Goal: Information Seeking & Learning: Learn about a topic

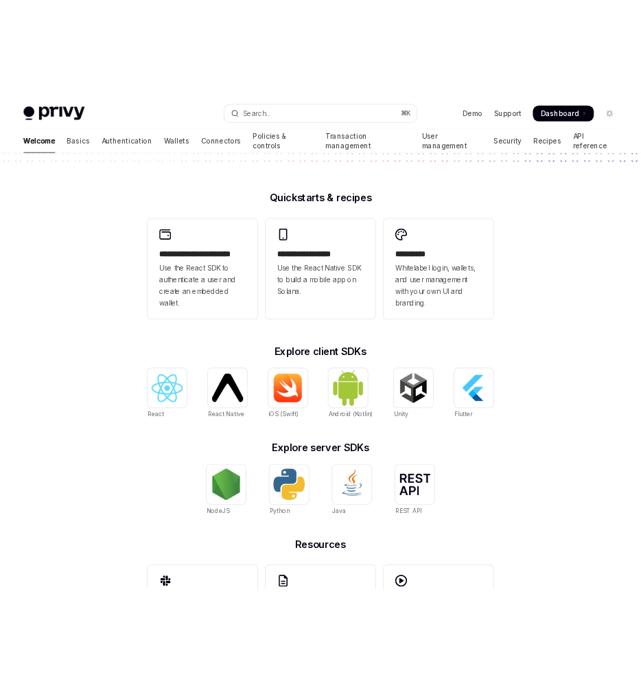
scroll to position [309, 0]
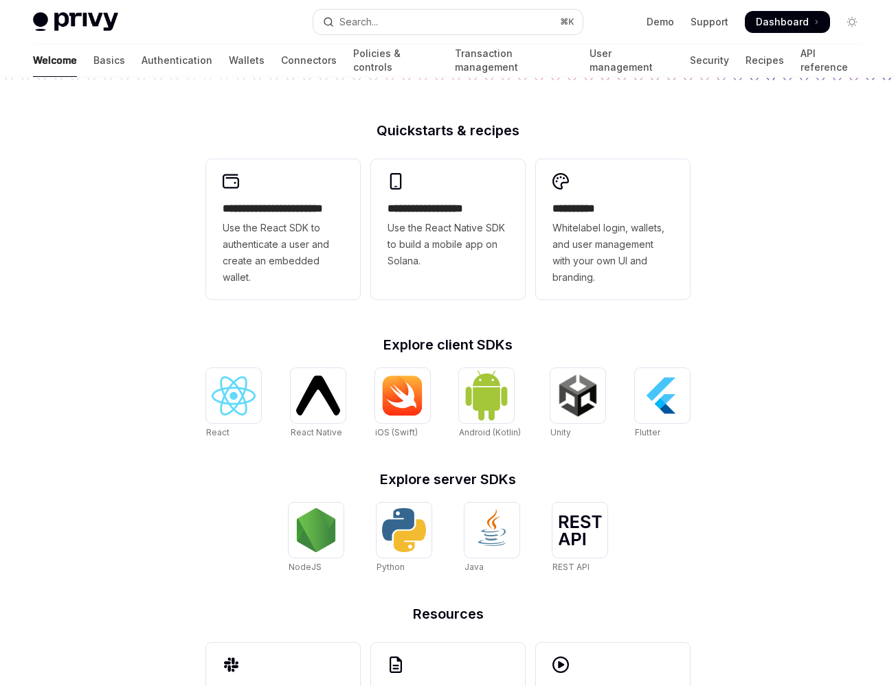
type textarea "*"
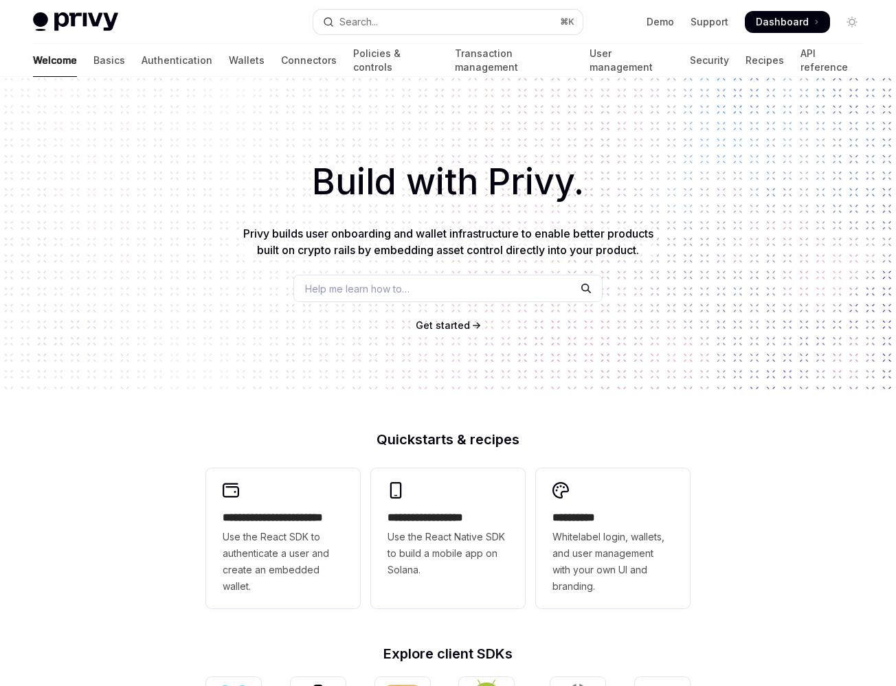
click at [394, 288] on span "Help me learn how to…" at bounding box center [357, 289] width 104 height 14
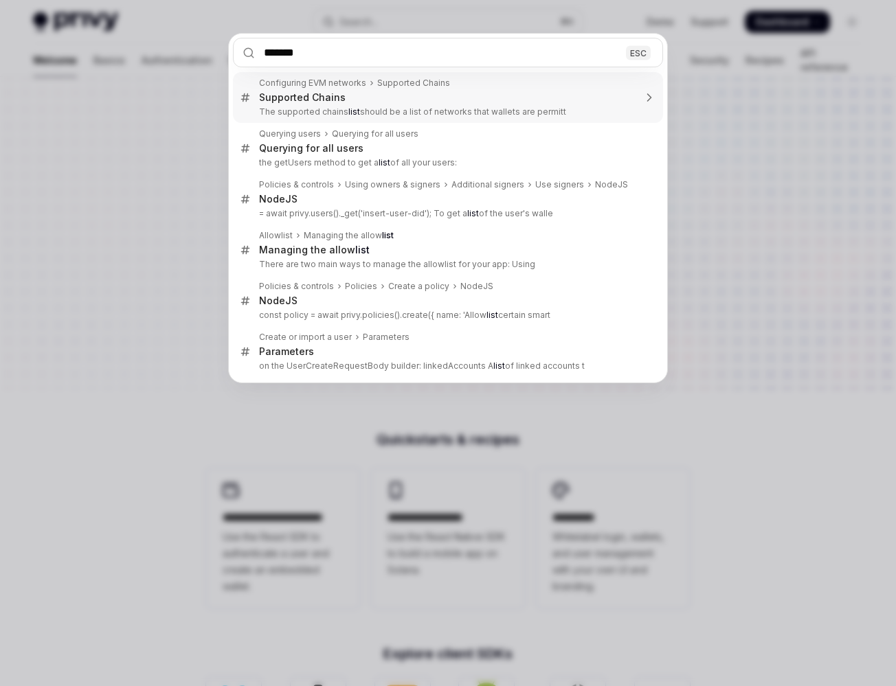
type input "********"
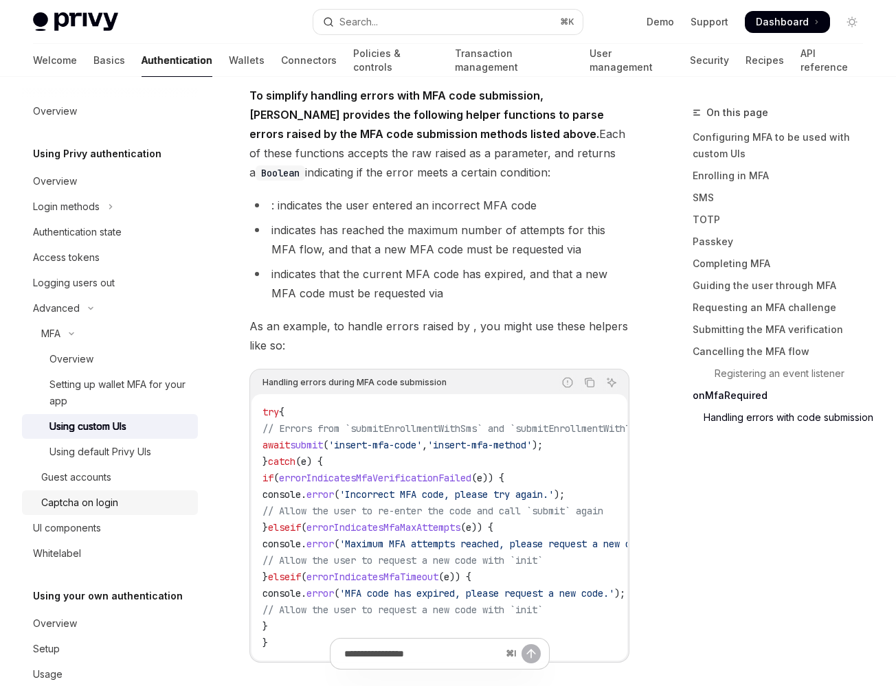
scroll to position [6341, 0]
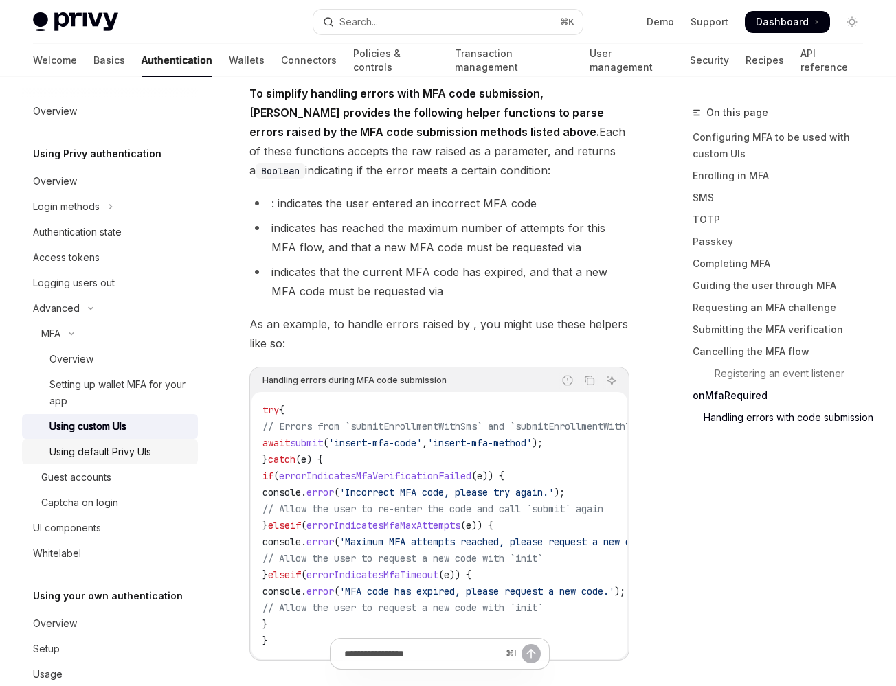
click at [122, 446] on div "Using default Privy UIs" at bounding box center [100, 452] width 102 height 16
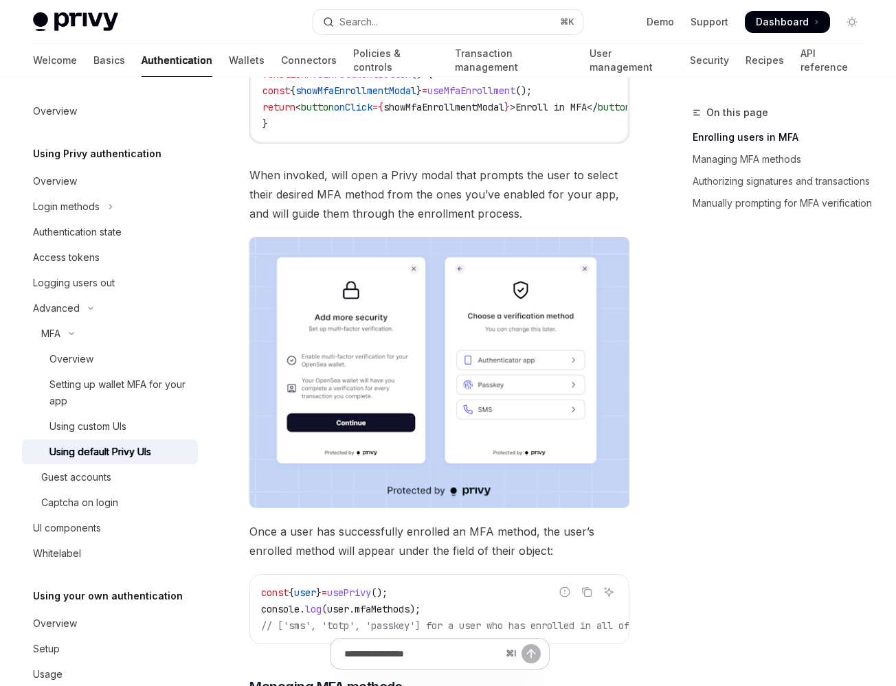
scroll to position [387, 0]
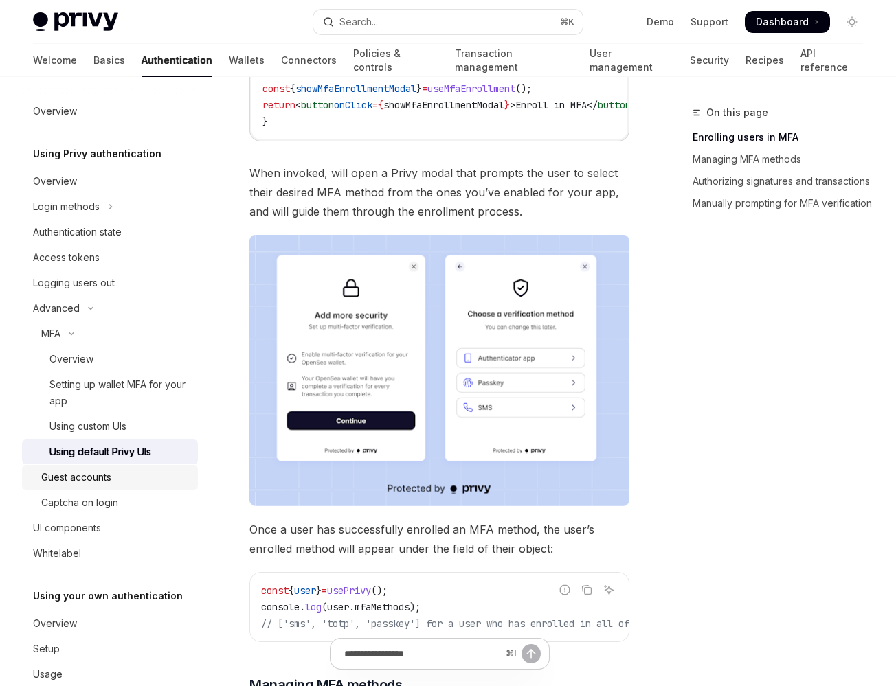
click at [153, 481] on div "Guest accounts" at bounding box center [115, 477] width 148 height 16
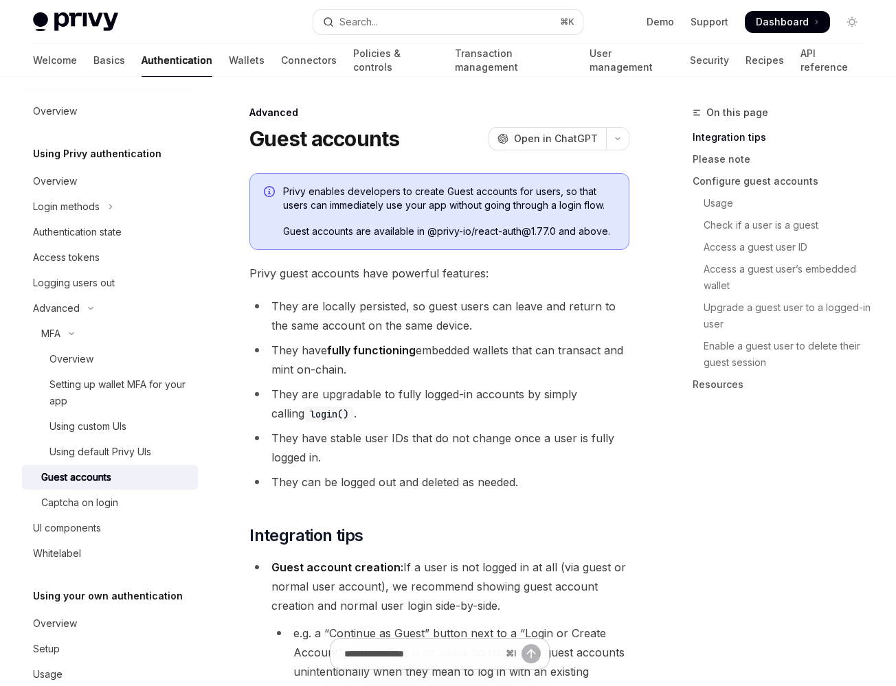
click at [159, 468] on link "Guest accounts" at bounding box center [110, 477] width 176 height 25
click at [159, 455] on div "Using default Privy UIs" at bounding box center [119, 452] width 140 height 16
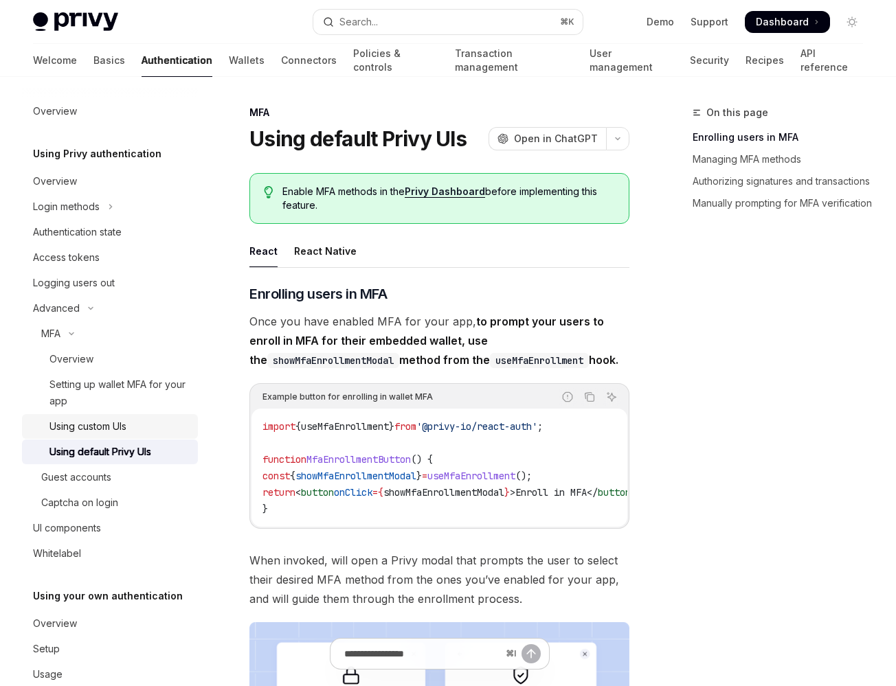
click at [159, 423] on div "Using custom UIs" at bounding box center [119, 426] width 140 height 16
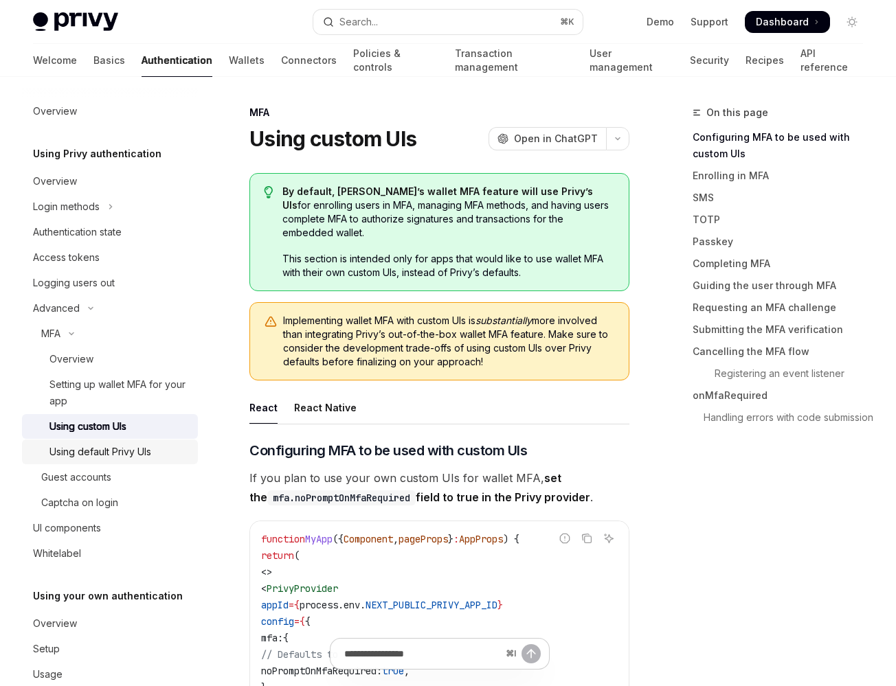
click at [159, 460] on link "Using default Privy UIs" at bounding box center [110, 452] width 176 height 25
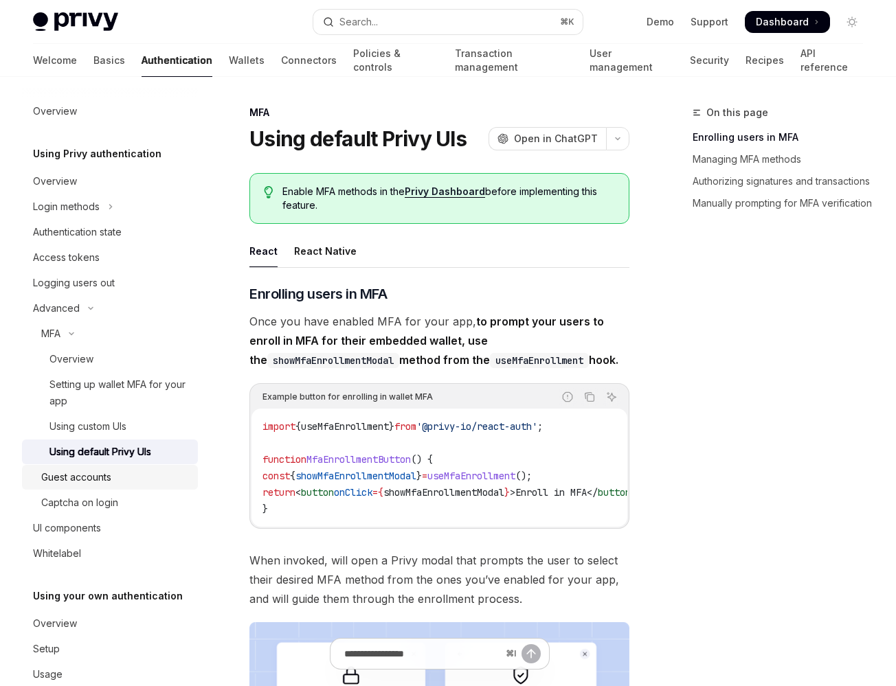
click at [159, 478] on div "Guest accounts" at bounding box center [115, 477] width 148 height 16
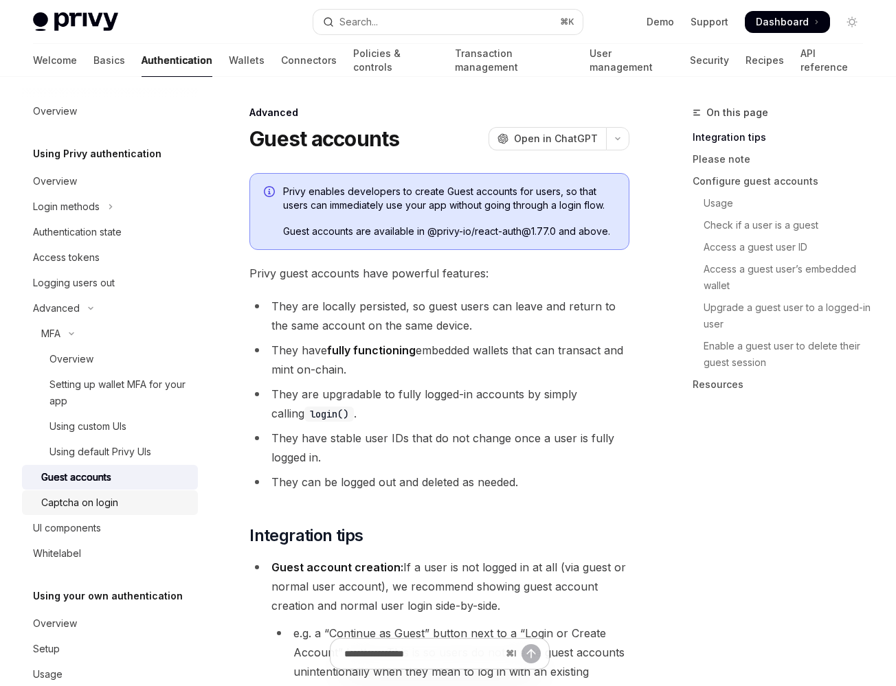
click at [159, 498] on div "Captcha on login" at bounding box center [115, 502] width 148 height 16
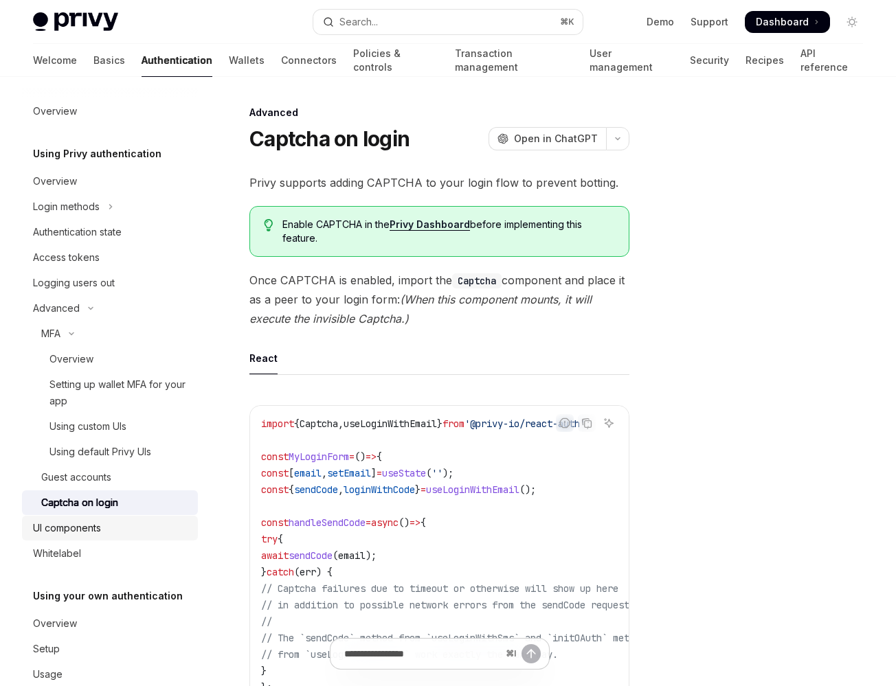
click at [155, 518] on link "UI components" at bounding box center [110, 528] width 176 height 25
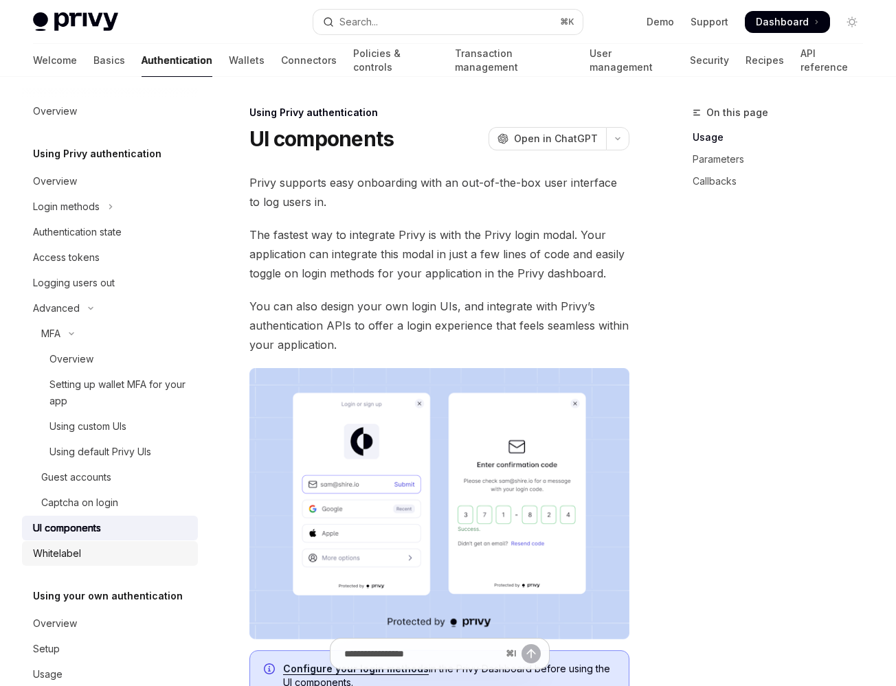
click at [148, 556] on div "Whitelabel" at bounding box center [111, 553] width 157 height 16
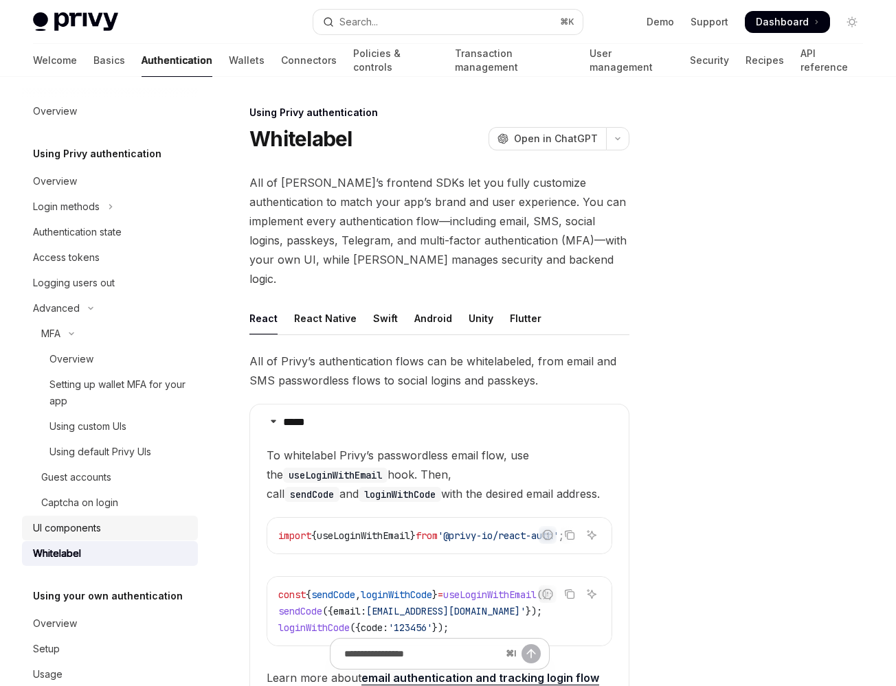
click at [148, 534] on div "UI components" at bounding box center [111, 528] width 157 height 16
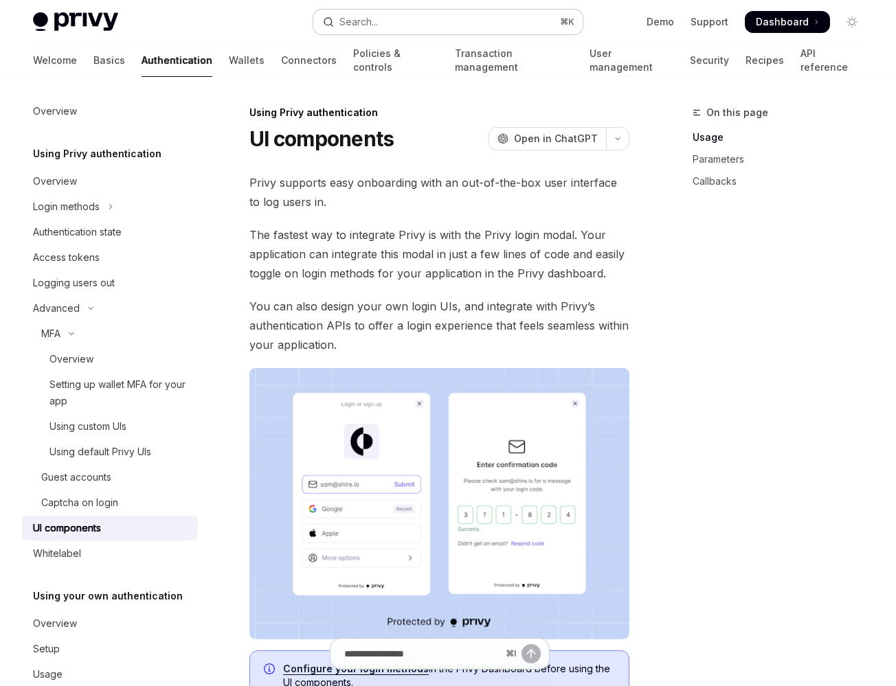
click at [407, 12] on button "Search... ⌘ K" at bounding box center [447, 22] width 269 height 25
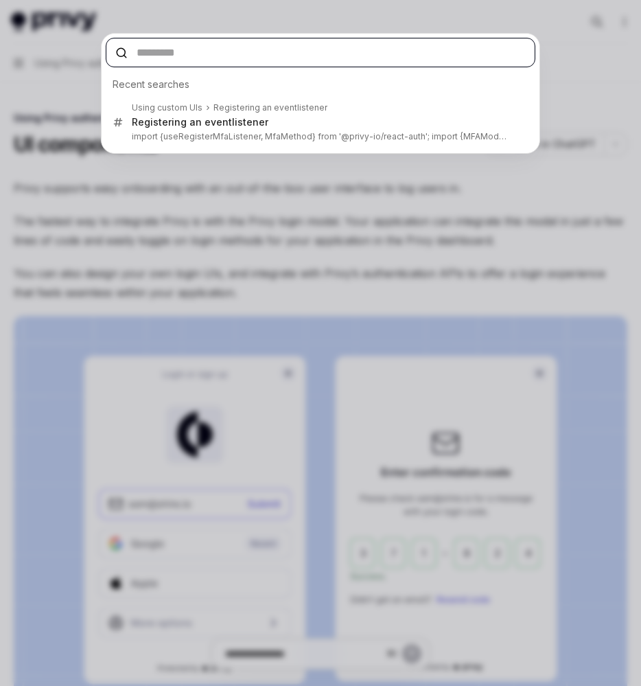
type textarea "*"
